Goal: Information Seeking & Learning: Learn about a topic

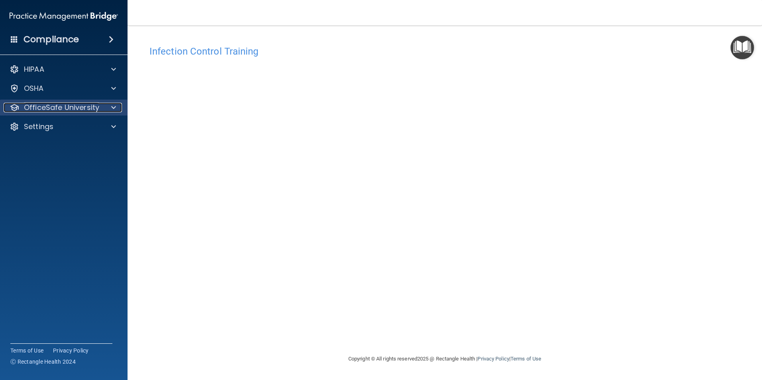
click at [97, 110] on p "OfficeSafe University" at bounding box center [61, 108] width 75 height 10
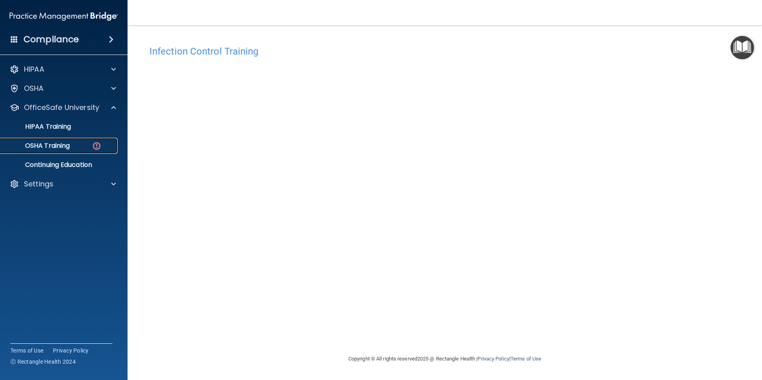
click at [73, 145] on div "OSHA Training" at bounding box center [59, 146] width 109 height 8
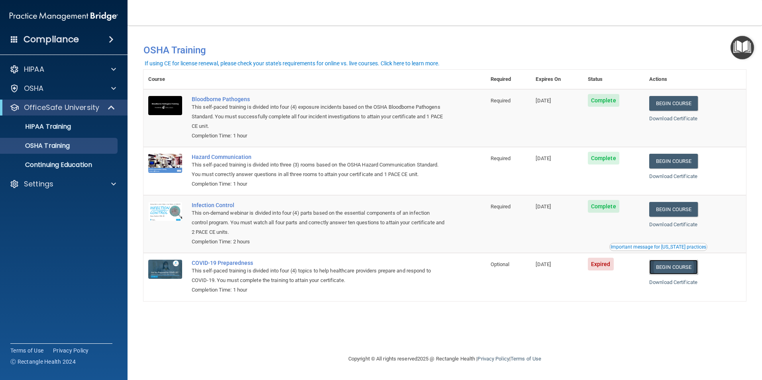
click at [671, 270] on link "Begin Course" at bounding box center [673, 267] width 49 height 15
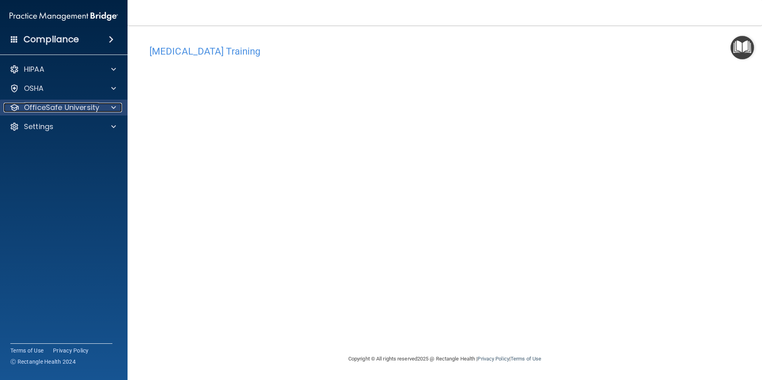
click at [49, 106] on p "OfficeSafe University" at bounding box center [61, 108] width 75 height 10
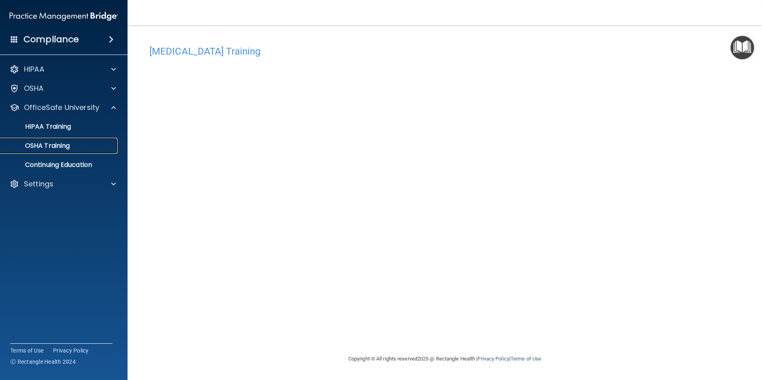
click at [47, 145] on p "OSHA Training" at bounding box center [37, 146] width 65 height 8
